Goal: Task Accomplishment & Management: Manage account settings

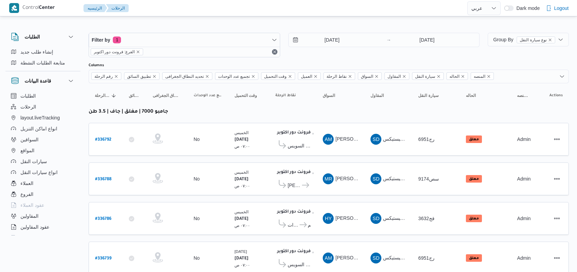
select select "ar"
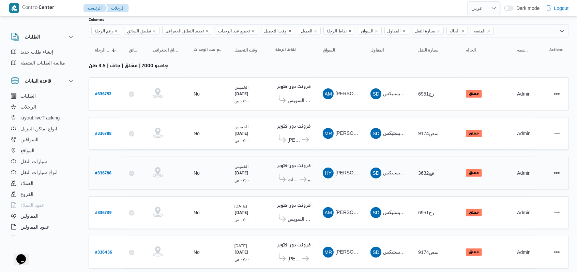
scroll to position [212, 0]
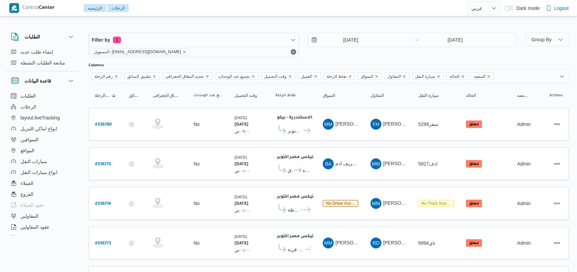
select select "ar"
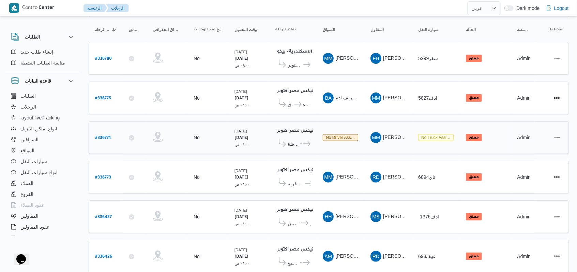
scroll to position [158, 0]
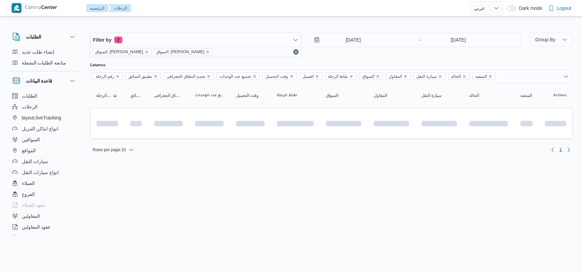
select select "ar"
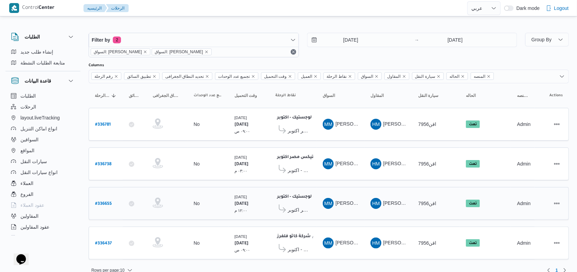
scroll to position [5, 0]
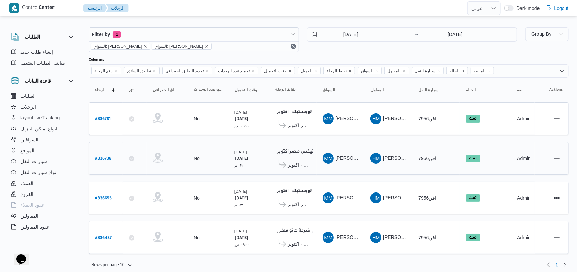
click at [295, 161] on span "مصنع بونجورنو لوجستيك - اكتوبر" at bounding box center [299, 164] width 23 height 8
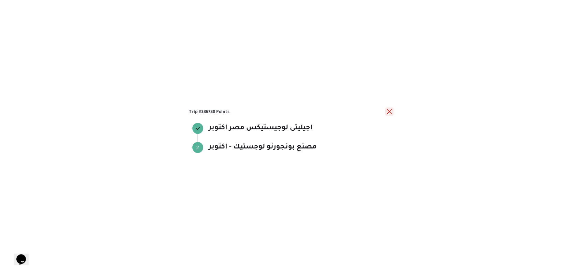
click at [392, 112] on button "close" at bounding box center [389, 111] width 8 height 8
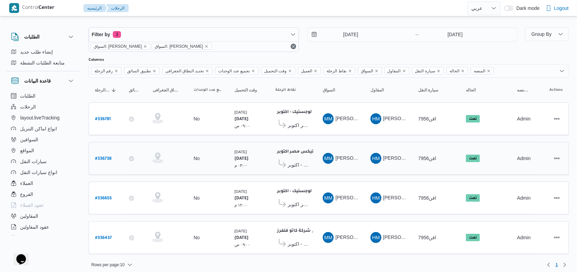
click at [96, 157] on b "# 336738" at bounding box center [103, 158] width 16 height 5
select select "ar"
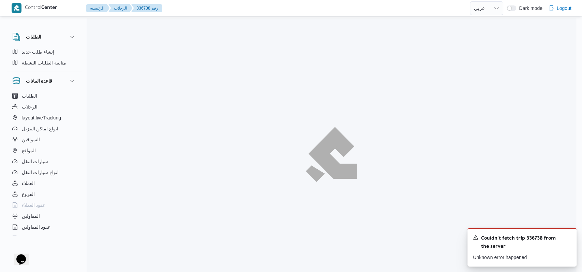
click at [223, 104] on div at bounding box center [331, 154] width 489 height 272
click at [565, 236] on icon "Dismiss toast" at bounding box center [567, 236] width 5 height 5
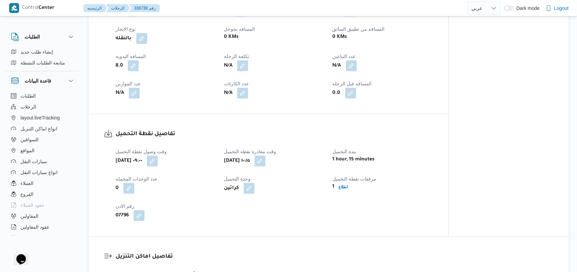
scroll to position [409, 0]
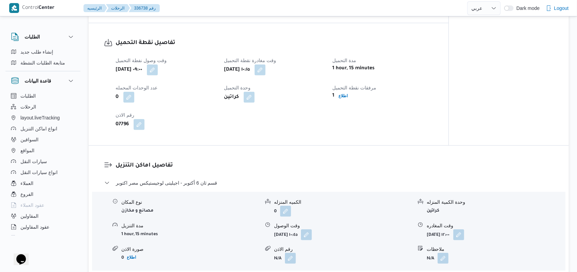
select select "ar"
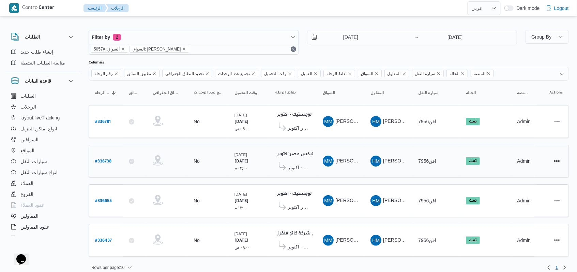
scroll to position [5, 0]
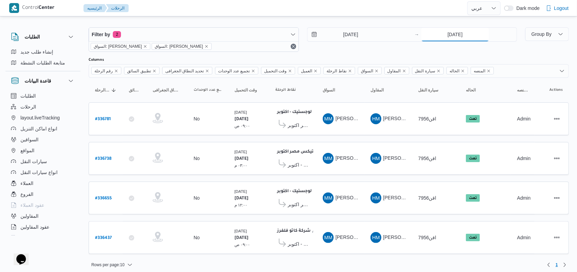
click at [452, 40] on input "[DATE]" at bounding box center [455, 35] width 68 height 14
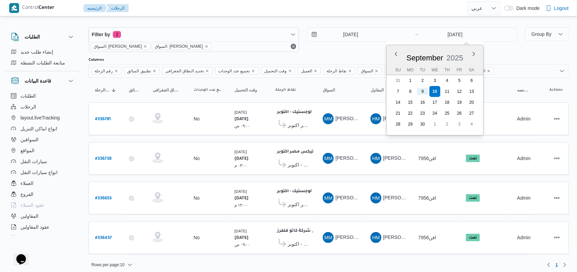
click at [344, 49] on div "9/9/2025 → 10/9/2025 Previous Month Next month September 2025 September 2025 Su…" at bounding box center [412, 39] width 210 height 25
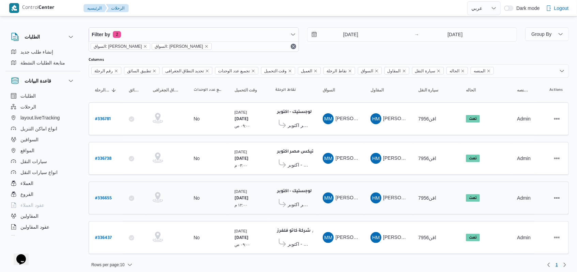
click at [304, 200] on span "اجيليتى لوجيستيكس مصر اكتوبر" at bounding box center [299, 204] width 23 height 8
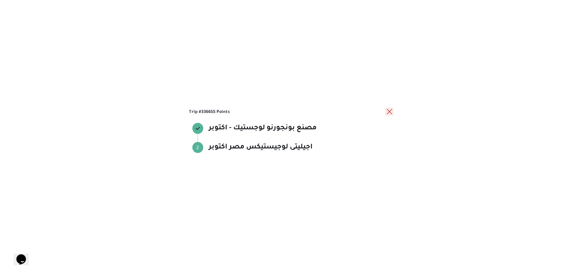
click at [388, 107] on div "Trip #336655 Points مصنع بونجورنو لوجستيك - اكتوبر مصنع بونجورنو لوجستيك - اكتو…" at bounding box center [291, 136] width 582 height 272
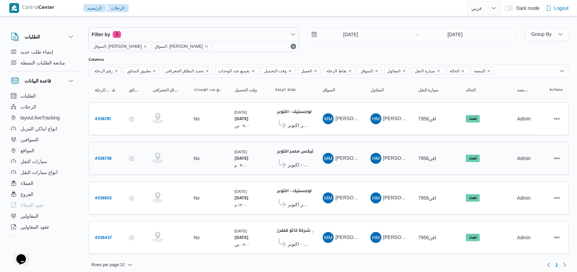
click at [300, 159] on span "مصنع بونجورنو لوجستيك - اكتوبر" at bounding box center [292, 164] width 35 height 11
click at [297, 162] on span "مصنع بونجورنو لوجستيك - اكتوبر" at bounding box center [299, 164] width 23 height 8
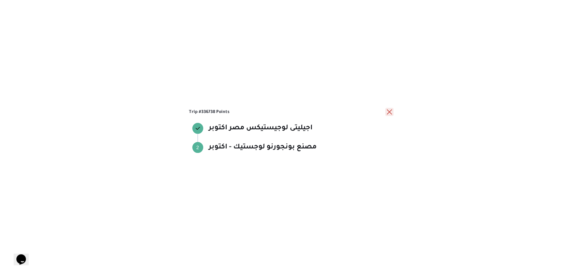
click at [387, 112] on button "close" at bounding box center [389, 112] width 8 height 8
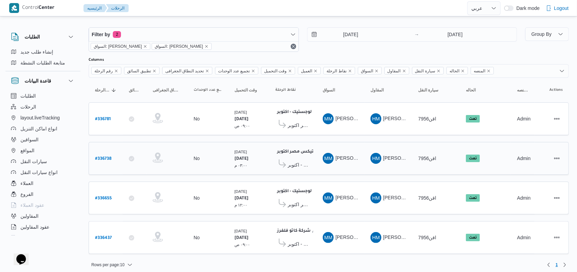
click at [101, 154] on link "# 336738" at bounding box center [103, 158] width 16 height 9
select select "ar"
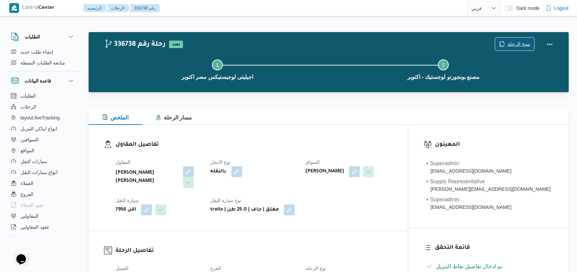
click at [513, 43] on span "نسخ الرحلة" at bounding box center [518, 44] width 23 height 8
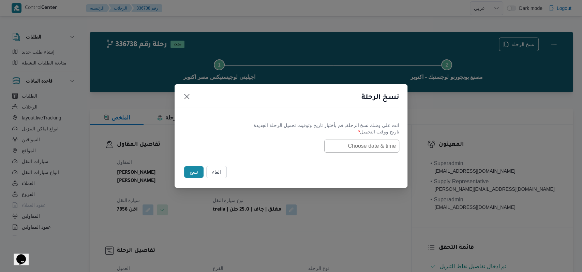
click at [359, 149] on input "text" at bounding box center [361, 145] width 75 height 13
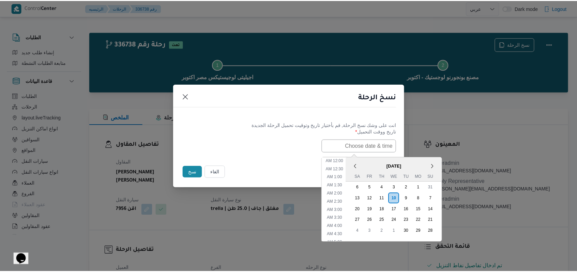
scroll to position [190, 0]
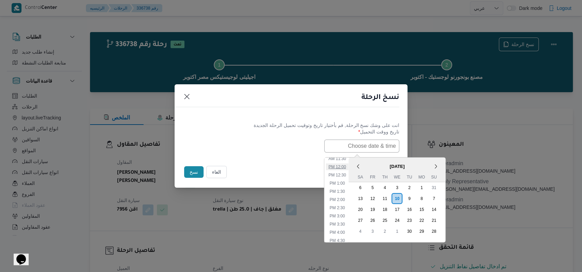
click at [348, 167] on li "12:00 PM" at bounding box center [336, 166] width 23 height 7
type input "10/09/2025 12:00PM"
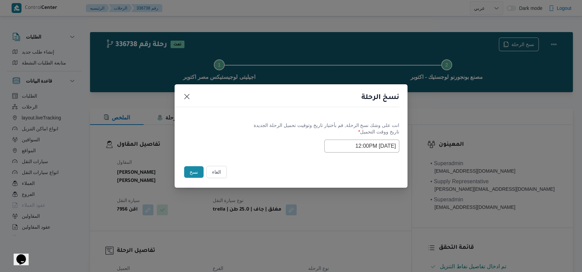
click at [193, 170] on button "نسخ" at bounding box center [193, 172] width 19 height 12
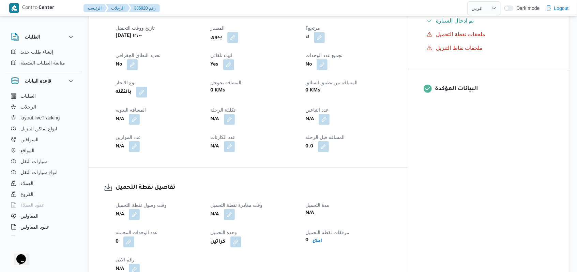
scroll to position [363, 0]
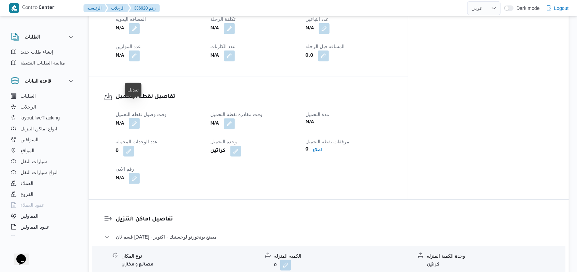
click at [135, 118] on button "button" at bounding box center [134, 123] width 11 height 11
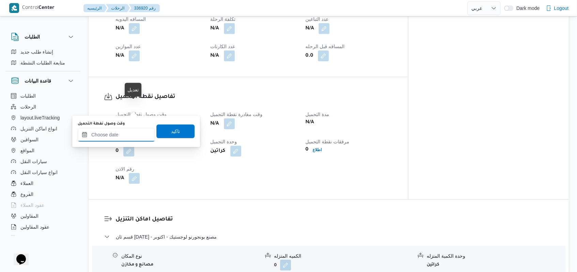
click at [128, 133] on input "وقت وصول نفطة التحميل" at bounding box center [116, 135] width 77 height 14
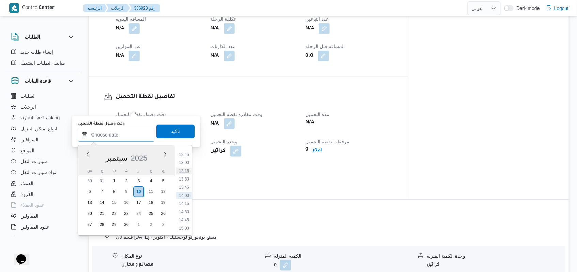
scroll to position [371, 0]
click at [185, 175] on li "12:00" at bounding box center [184, 175] width 16 height 7
type input "١٠/٠٩/٢٠٢٥ ١٢:٠٠"
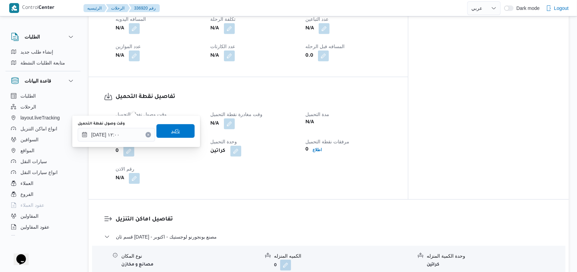
click at [183, 129] on span "تاكيد" at bounding box center [175, 131] width 38 height 14
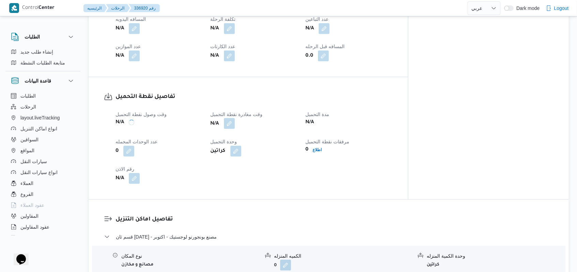
click at [235, 118] on button "button" at bounding box center [229, 123] width 11 height 11
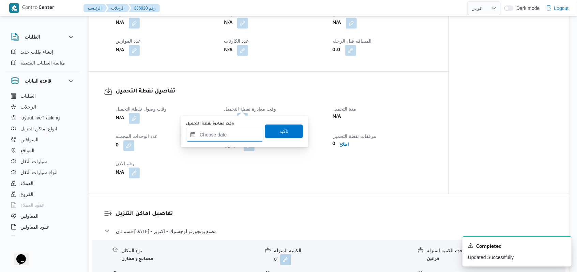
click at [229, 138] on input "وقت مغادرة نقطة التحميل" at bounding box center [224, 135] width 77 height 14
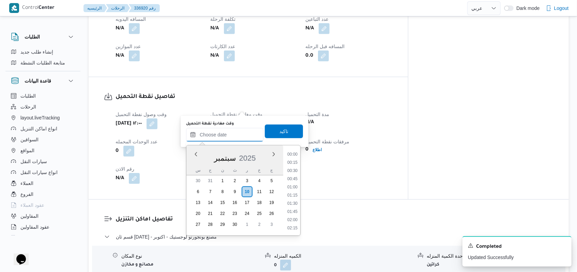
scroll to position [417, 0]
click at [290, 186] on li "13:45" at bounding box center [293, 187] width 16 height 7
type input "١٠/٠٩/٢٠٢٥ ١٣:٤٥"
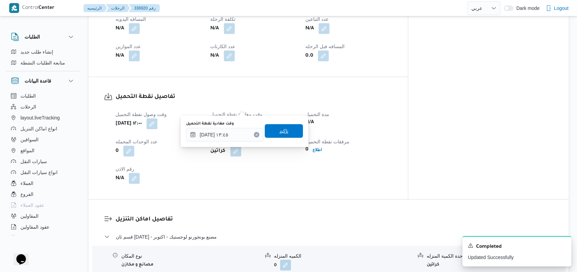
click at [288, 133] on span "تاكيد" at bounding box center [284, 131] width 38 height 14
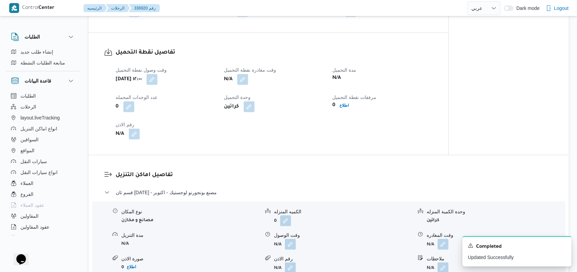
scroll to position [454, 0]
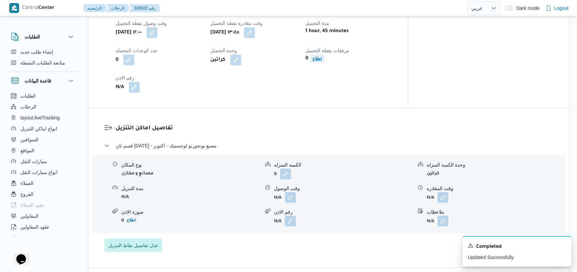
click at [322, 56] on b "اطلاع" at bounding box center [316, 58] width 9 height 5
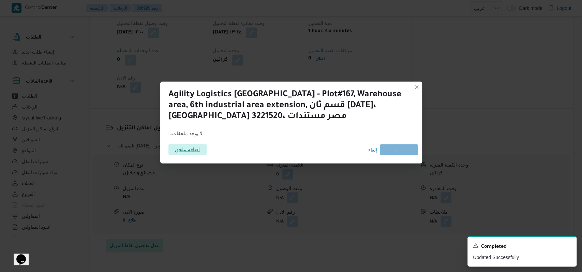
click at [195, 147] on span "اضافة ملحق" at bounding box center [187, 149] width 25 height 11
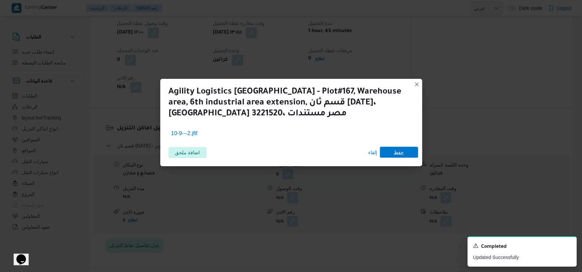
click at [396, 157] on span "حفظ" at bounding box center [399, 152] width 10 height 11
click at [567, 245] on icon "Dismiss toast" at bounding box center [567, 244] width 5 height 5
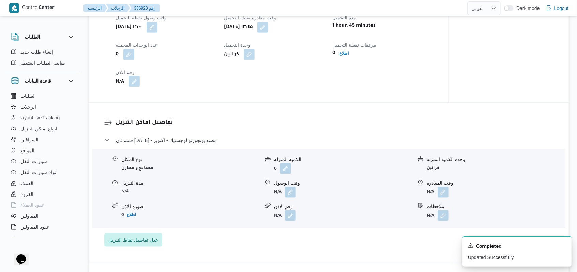
click at [131, 76] on button "button" at bounding box center [134, 81] width 11 height 11
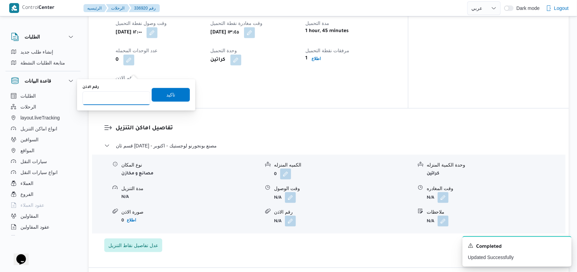
click at [117, 101] on input "رقم الاذن" at bounding box center [116, 98] width 68 height 14
type input "1078085"
click at [172, 95] on span "تاكيد" at bounding box center [171, 95] width 38 height 14
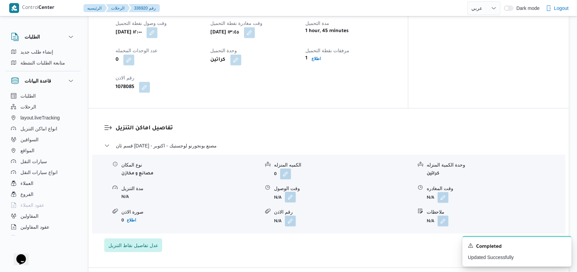
click at [291, 191] on button "button" at bounding box center [290, 196] width 11 height 11
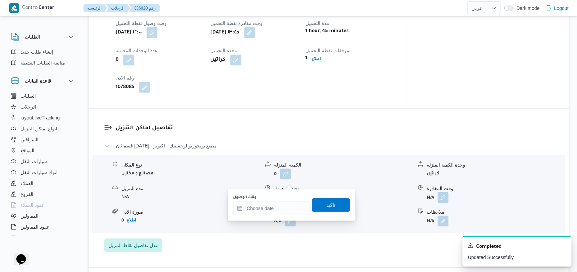
click at [274, 215] on div "وقت الوصول تاكيد" at bounding box center [291, 205] width 118 height 22
click at [275, 209] on input "وقت الوصول" at bounding box center [271, 208] width 77 height 14
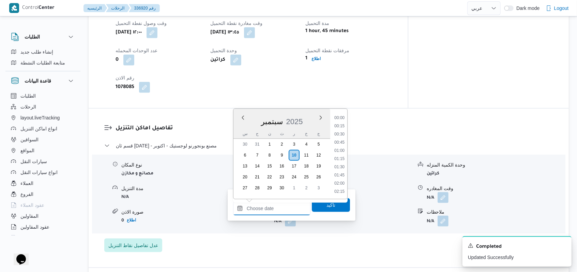
scroll to position [417, 0]
click at [344, 166] on li "14:15" at bounding box center [340, 167] width 16 height 7
type input "١٠/٠٩/٢٠٢٥ ١٤:١٥"
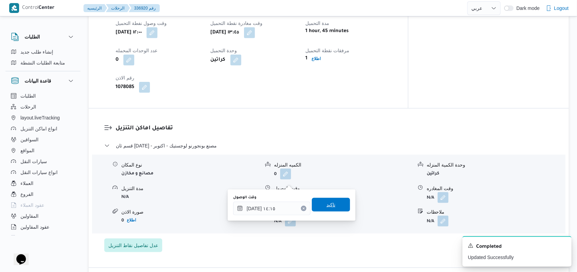
click at [336, 205] on span "تاكيد" at bounding box center [331, 205] width 38 height 14
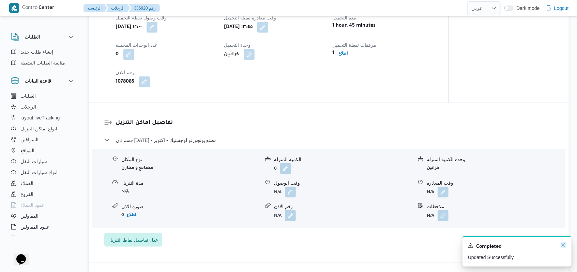
click at [562, 245] on icon "Dismiss toast" at bounding box center [563, 244] width 5 height 5
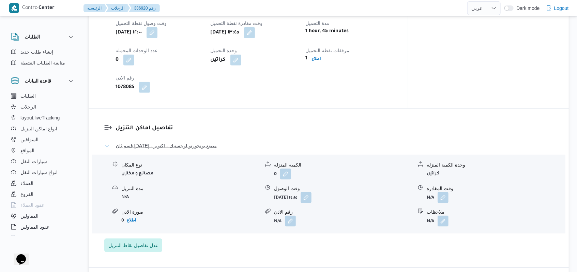
click at [194, 141] on span "قسم ثان 6 أكتوبر - مصنع بونجورنو لوجستيك - اكتوبر" at bounding box center [166, 145] width 101 height 8
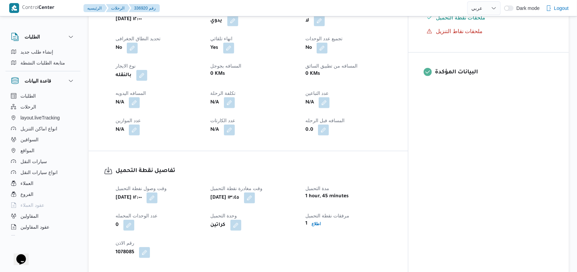
scroll to position [273, 0]
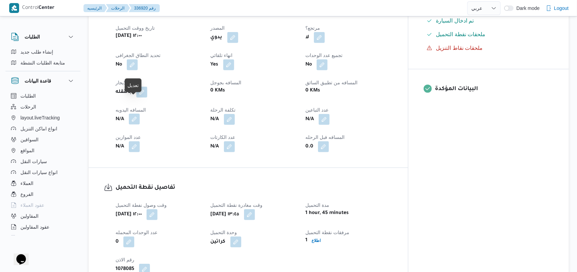
click at [131, 113] on button "button" at bounding box center [134, 118] width 11 height 11
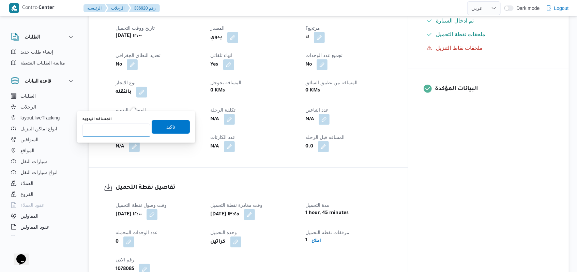
click at [118, 126] on input "المسافه اليدويه" at bounding box center [116, 130] width 68 height 14
type input "8"
drag, startPoint x: 155, startPoint y: 123, endPoint x: 228, endPoint y: 147, distance: 76.5
click at [156, 123] on span "تاكيد" at bounding box center [171, 127] width 38 height 14
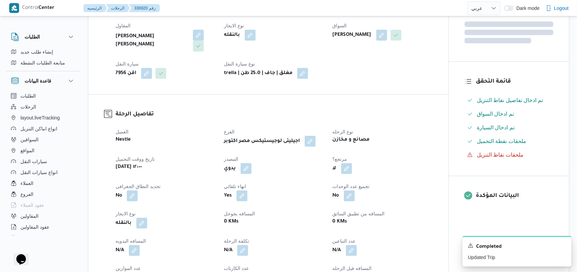
scroll to position [0, 0]
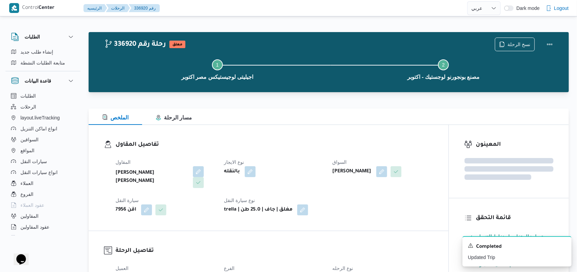
select select "ar"
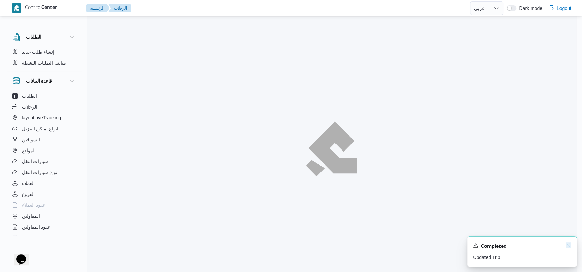
click at [568, 247] on div "A new notification appears Completed Updated Trip" at bounding box center [521, 251] width 109 height 30
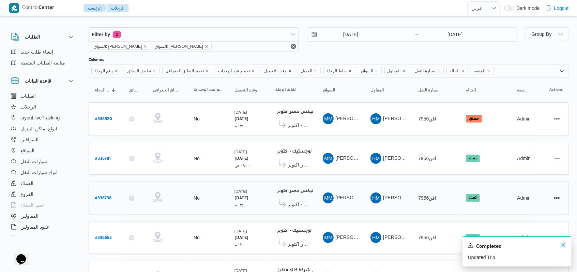
scroll to position [44, 0]
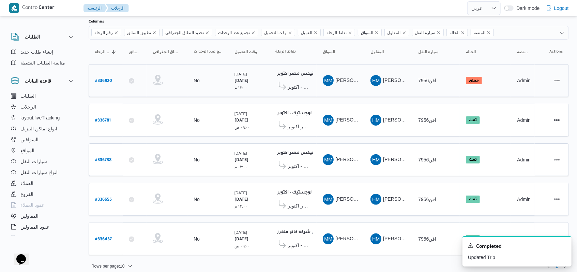
click at [98, 79] on b "# 336920" at bounding box center [103, 81] width 17 height 5
select select "ar"
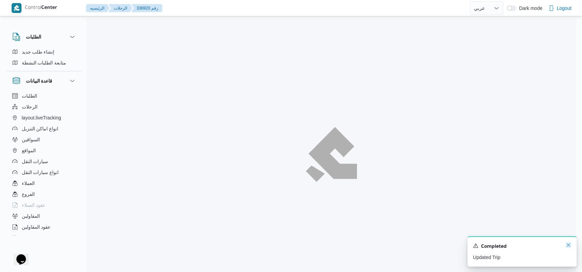
click at [565, 247] on icon "Dismiss toast" at bounding box center [567, 244] width 5 height 5
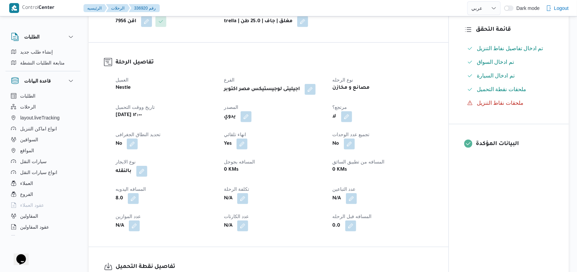
scroll to position [318, 0]
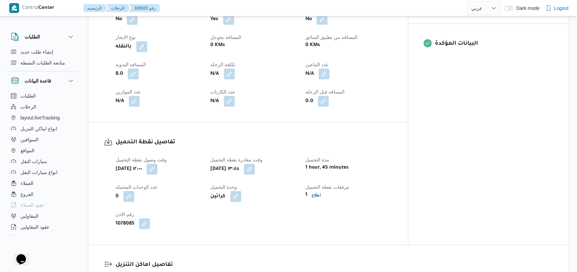
select select "ar"
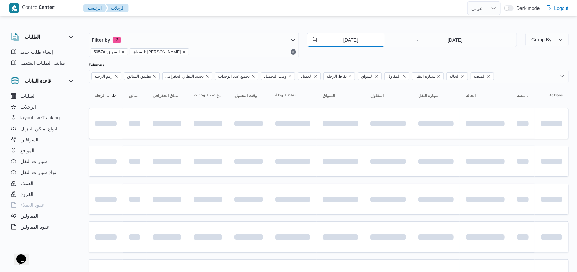
click at [354, 37] on input "9/9/2025" at bounding box center [345, 40] width 77 height 14
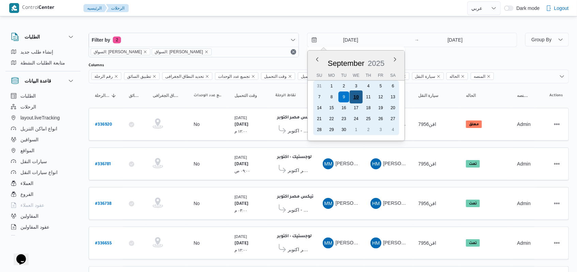
click at [357, 96] on div "10" at bounding box center [355, 96] width 13 height 13
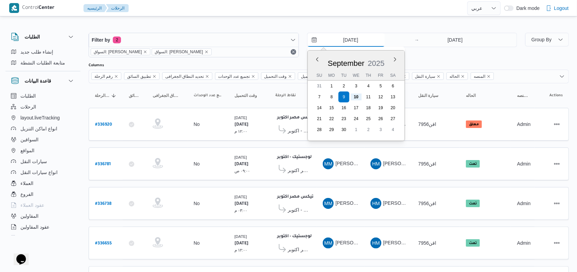
type input "[DATE]"
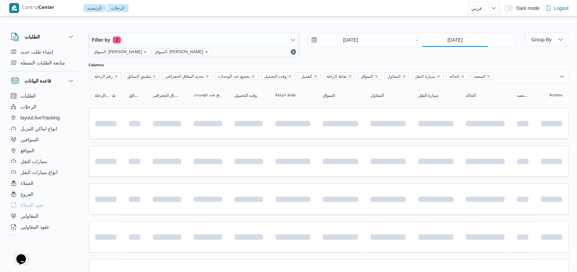
click at [446, 45] on input "[DATE]" at bounding box center [455, 40] width 68 height 14
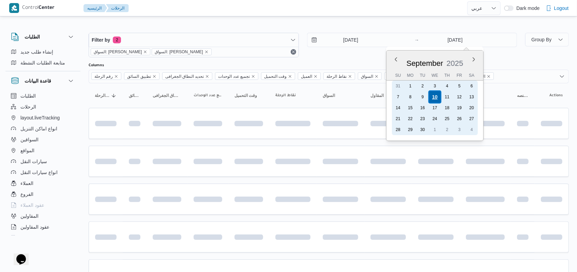
click at [434, 99] on div "10" at bounding box center [434, 96] width 13 height 13
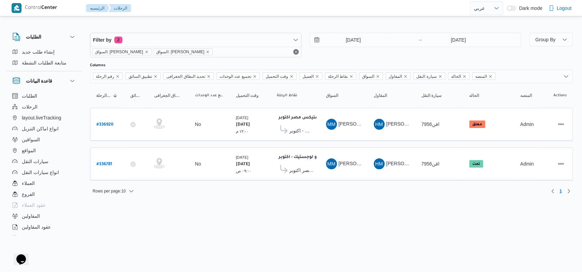
click at [360, 55] on div "10/9/2025 → 10/9/2025" at bounding box center [414, 45] width 211 height 25
